Goal: Check status

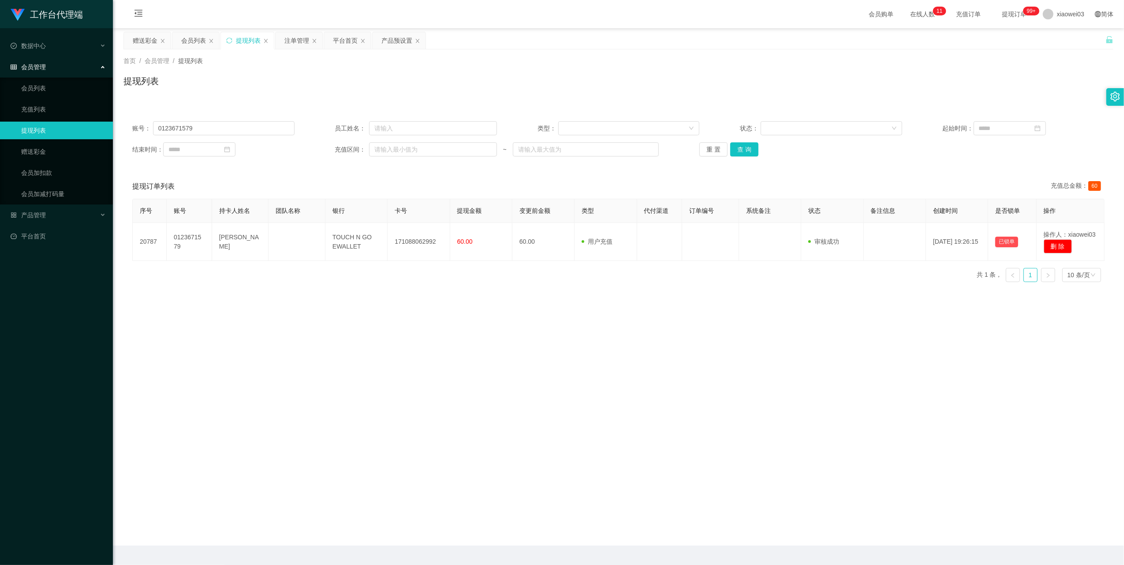
click at [265, 129] on input "0123671579" at bounding box center [224, 128] width 142 height 14
click at [748, 147] on button "查 询" at bounding box center [744, 149] width 28 height 14
click at [748, 147] on div "重 置 查 询" at bounding box center [780, 149] width 162 height 14
drag, startPoint x: 748, startPoint y: 147, endPoint x: 671, endPoint y: 147, distance: 76.7
click at [747, 147] on button "查 询" at bounding box center [744, 149] width 28 height 14
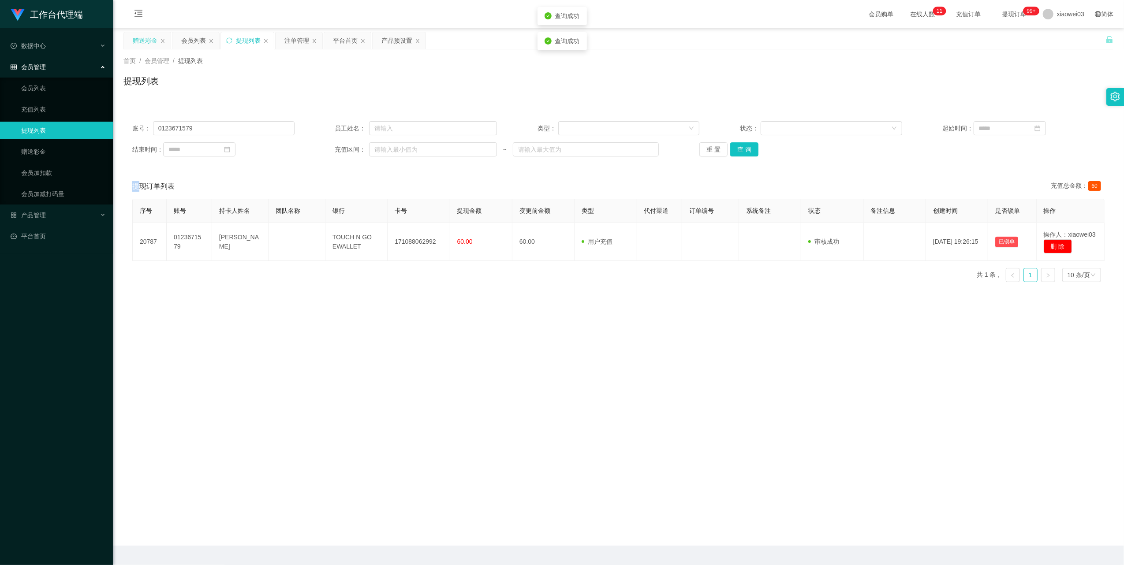
drag, startPoint x: 138, startPoint y: 38, endPoint x: 196, endPoint y: 34, distance: 57.9
click at [138, 38] on div "赠送彩金" at bounding box center [145, 40] width 25 height 17
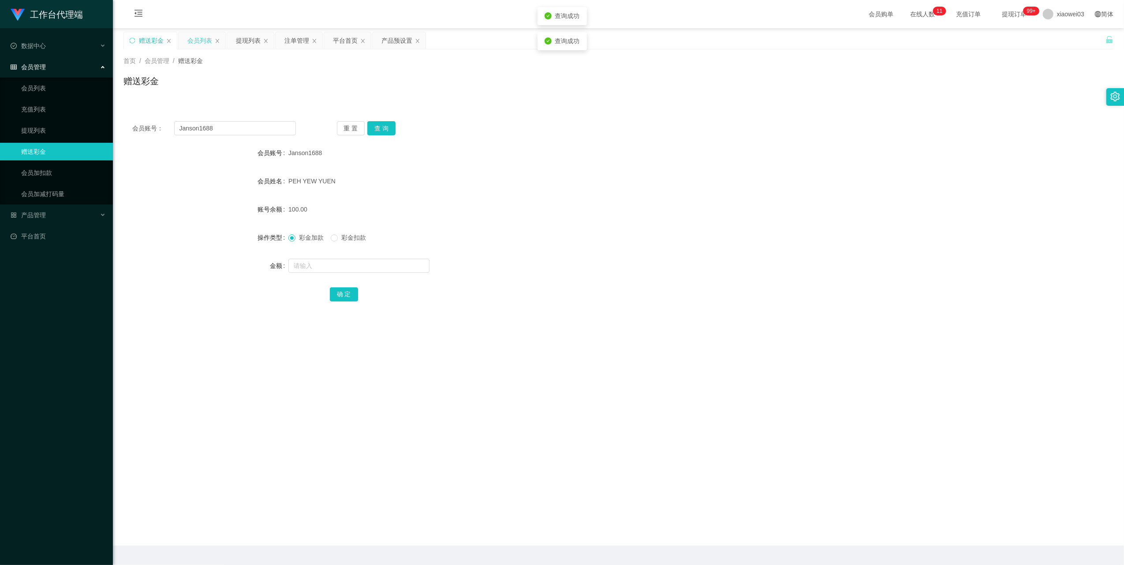
click at [205, 34] on div "会员列表" at bounding box center [199, 40] width 25 height 17
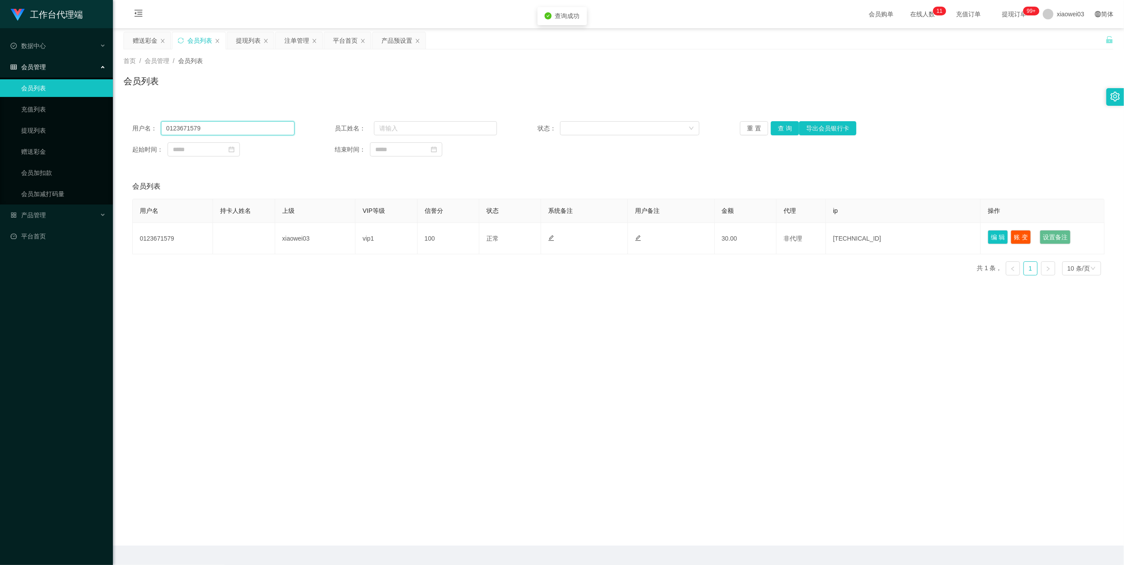
click at [247, 125] on input "0123671579" at bounding box center [228, 128] width 134 height 14
drag, startPoint x: 247, startPoint y: 125, endPoint x: 492, endPoint y: 164, distance: 247.9
click at [247, 125] on input "0123671579" at bounding box center [228, 128] width 134 height 14
click at [777, 128] on button "查 询" at bounding box center [785, 128] width 28 height 14
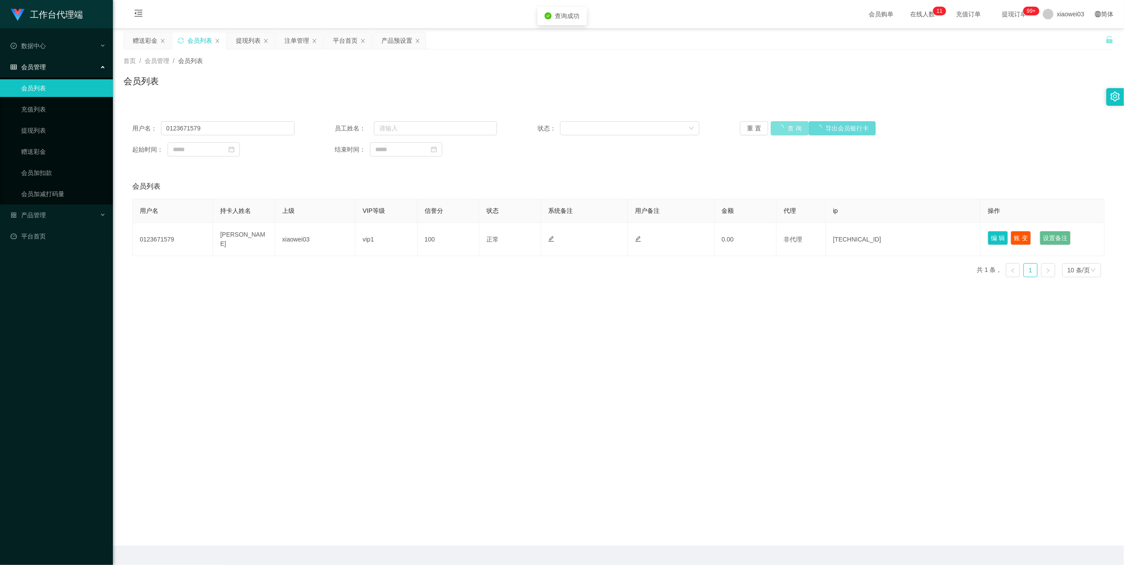
drag, startPoint x: 777, startPoint y: 128, endPoint x: 784, endPoint y: 126, distance: 7.4
click at [777, 128] on button "查 询" at bounding box center [790, 128] width 38 height 14
click at [244, 129] on input "0123671579" at bounding box center [228, 128] width 134 height 14
drag, startPoint x: 244, startPoint y: 129, endPoint x: 370, endPoint y: 163, distance: 129.8
click at [244, 128] on input "0123671579" at bounding box center [228, 128] width 134 height 14
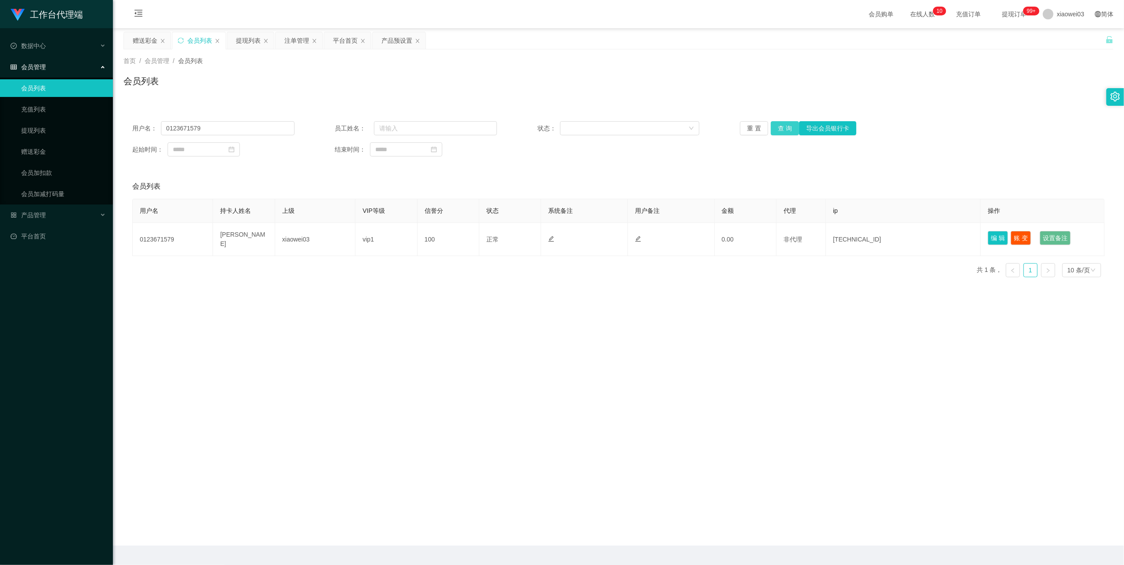
click at [775, 129] on button "查 询" at bounding box center [785, 128] width 28 height 14
click at [777, 129] on button "查 询" at bounding box center [785, 128] width 28 height 14
